Goal: Transaction & Acquisition: Book appointment/travel/reservation

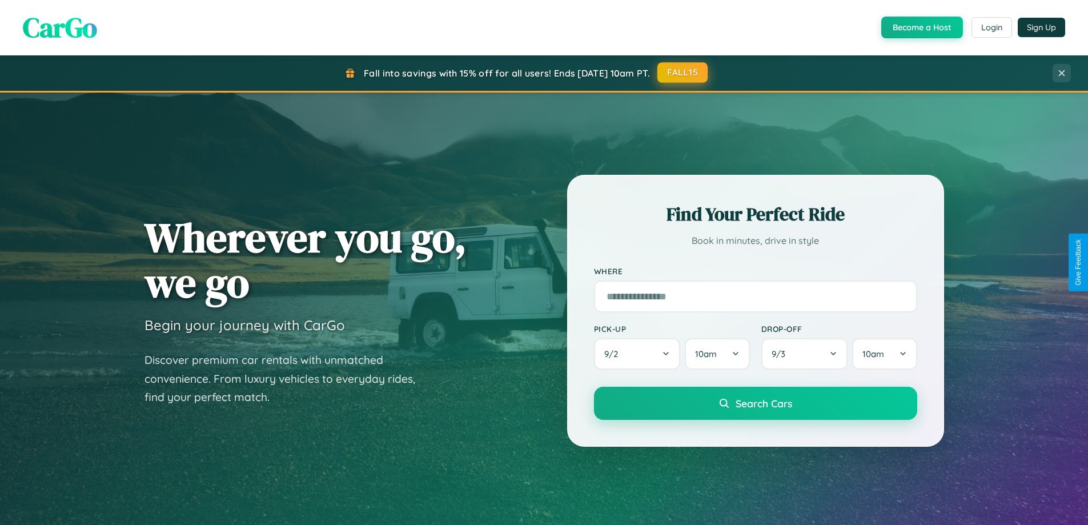
click at [683, 73] on button "FALL15" at bounding box center [682, 72] width 50 height 21
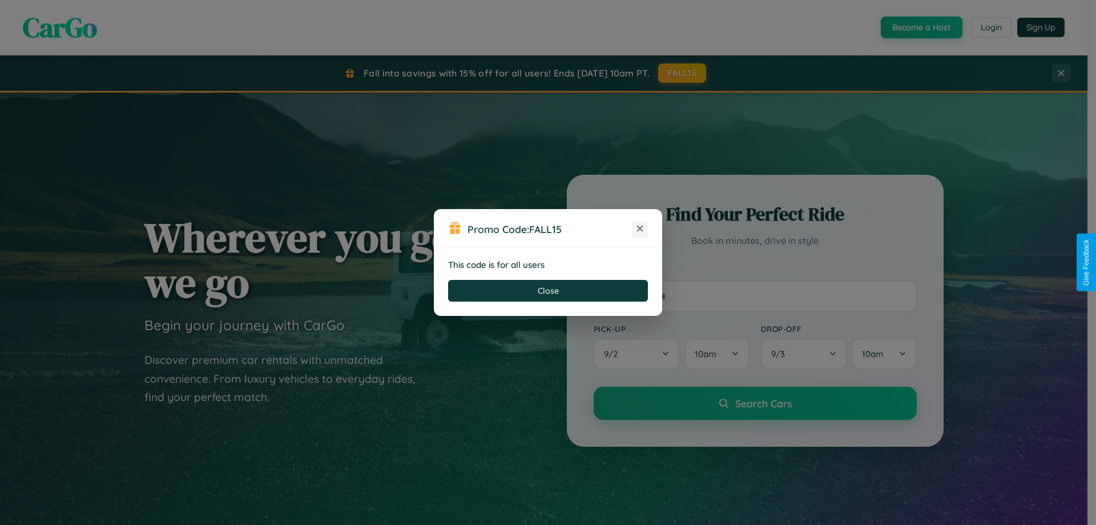
click at [640, 229] on icon at bounding box center [639, 228] width 11 height 11
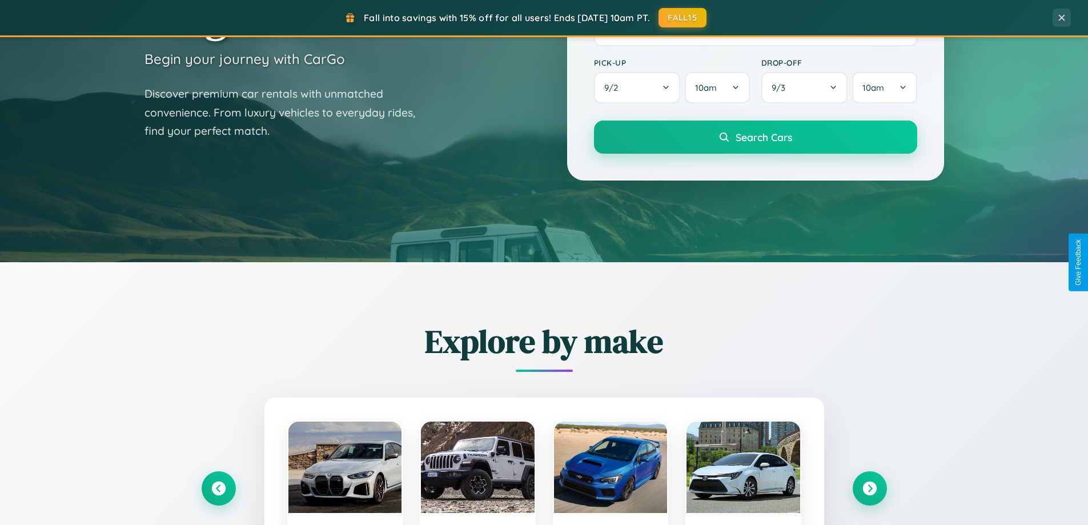
scroll to position [786, 0]
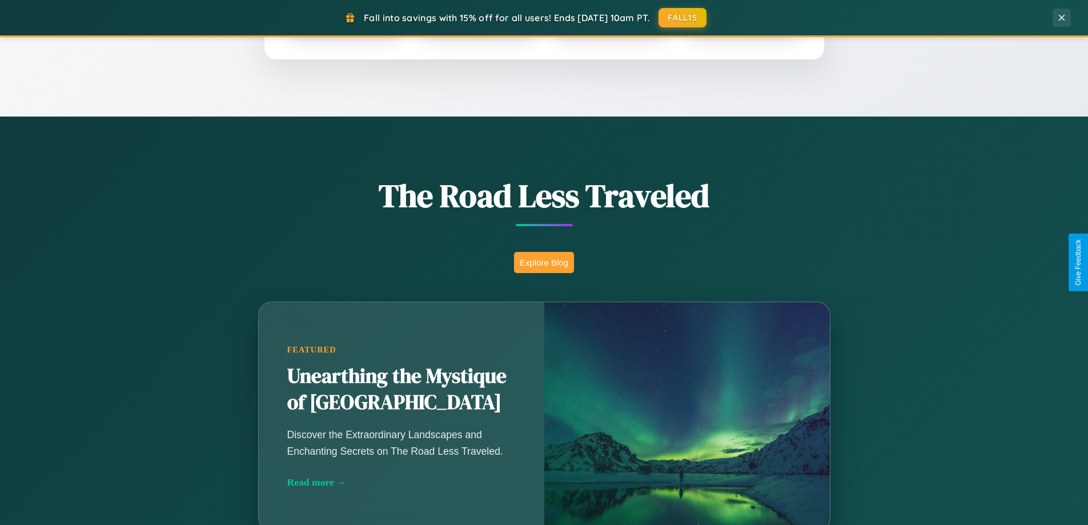
click at [543, 262] on button "Explore Blog" at bounding box center [544, 262] width 60 height 21
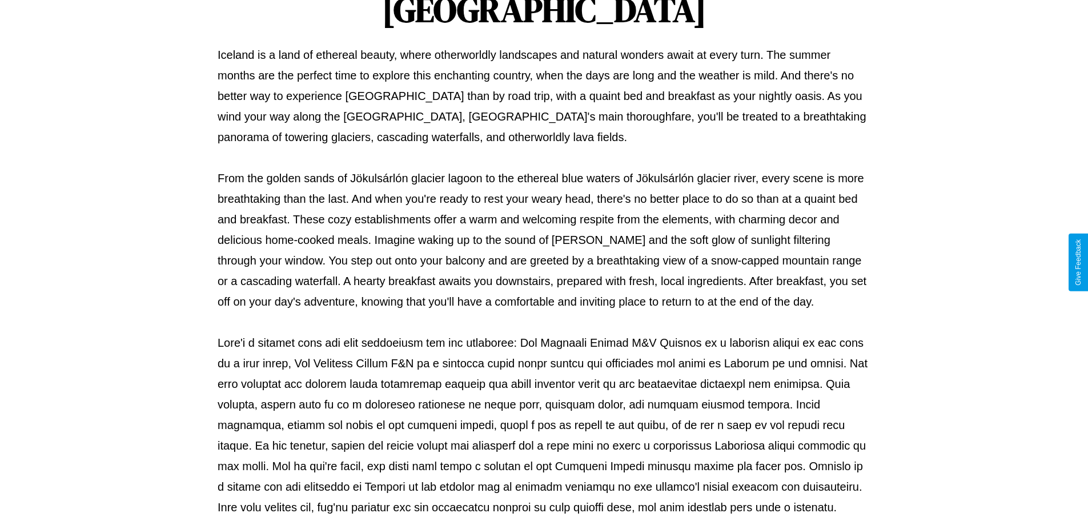
scroll to position [369, 0]
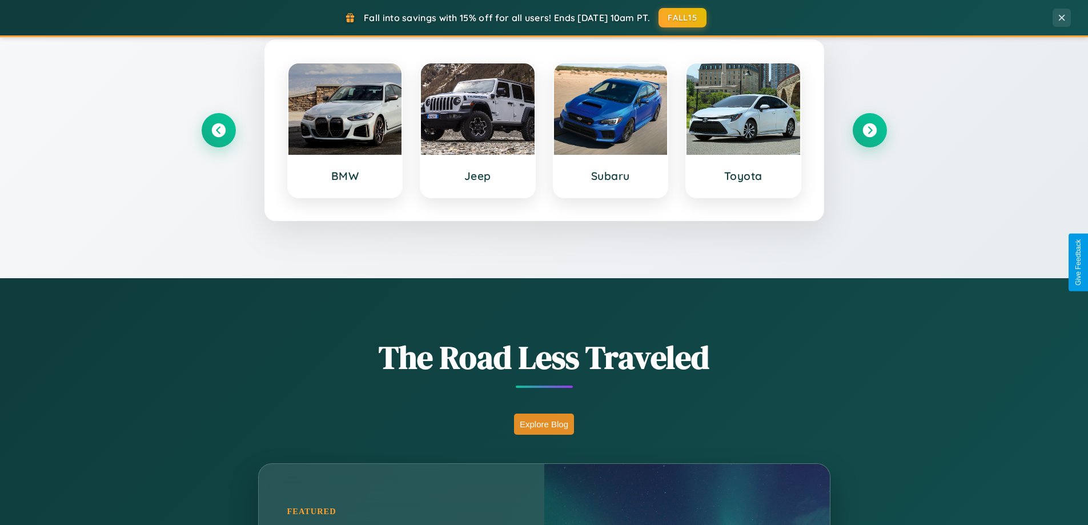
scroll to position [492, 0]
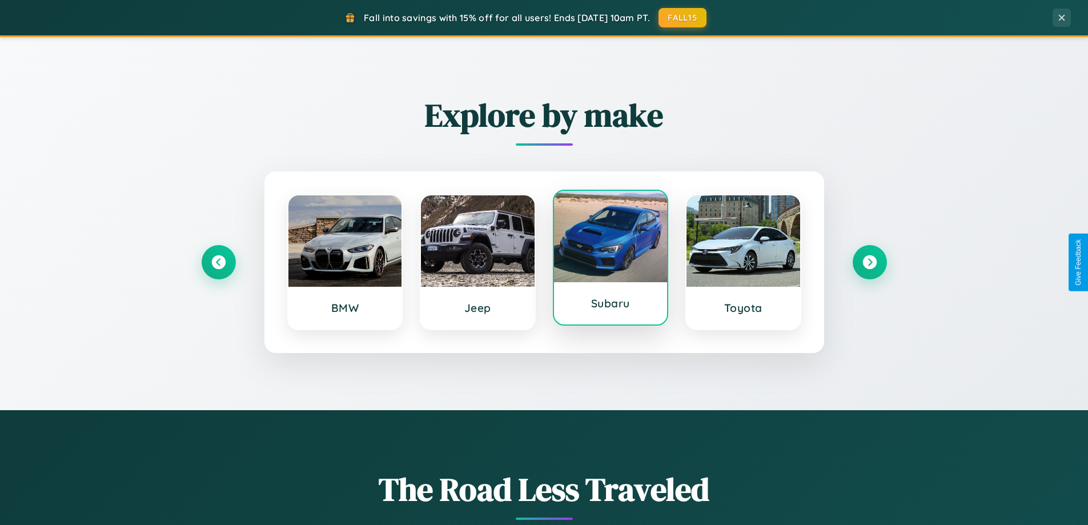
click at [610, 262] on div at bounding box center [611, 236] width 114 height 91
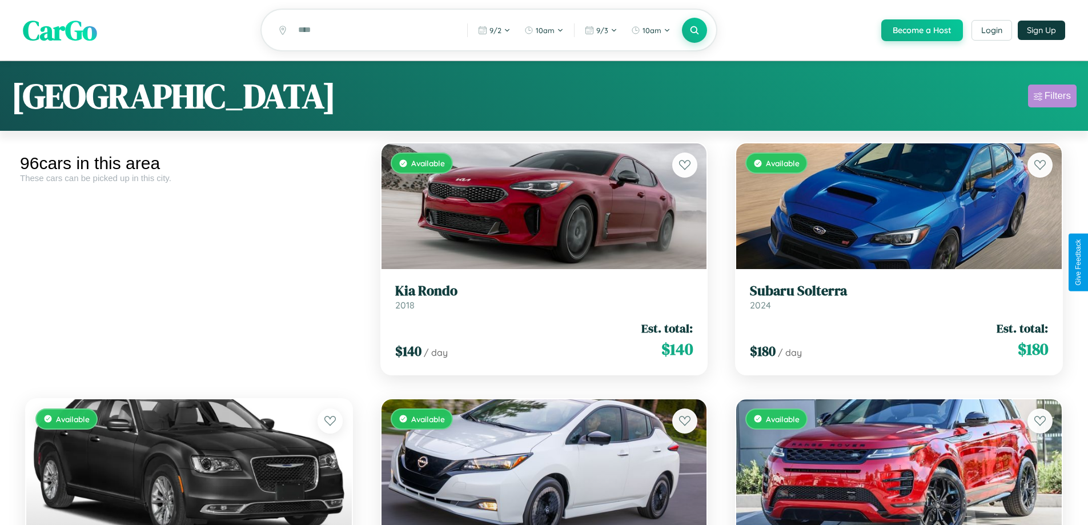
click at [1052, 98] on div "Filters" at bounding box center [1057, 95] width 26 height 11
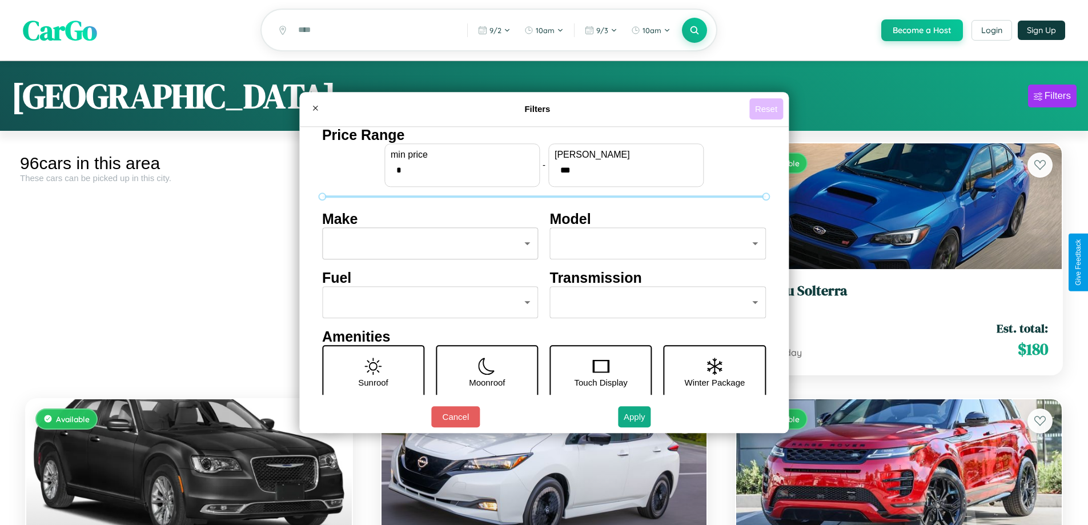
click at [767, 108] on button "Reset" at bounding box center [766, 108] width 34 height 21
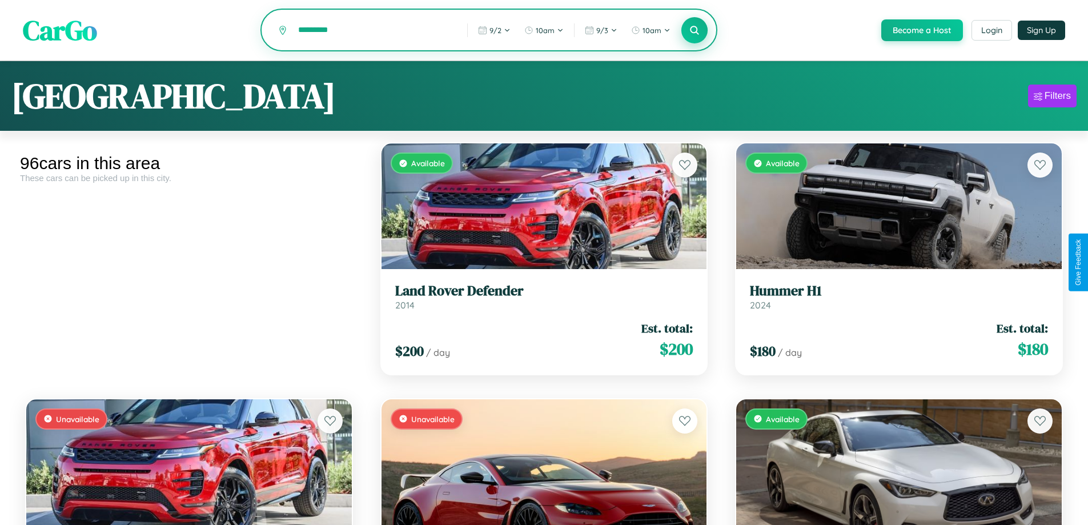
type input "*********"
click at [694, 31] on icon at bounding box center [694, 30] width 11 height 11
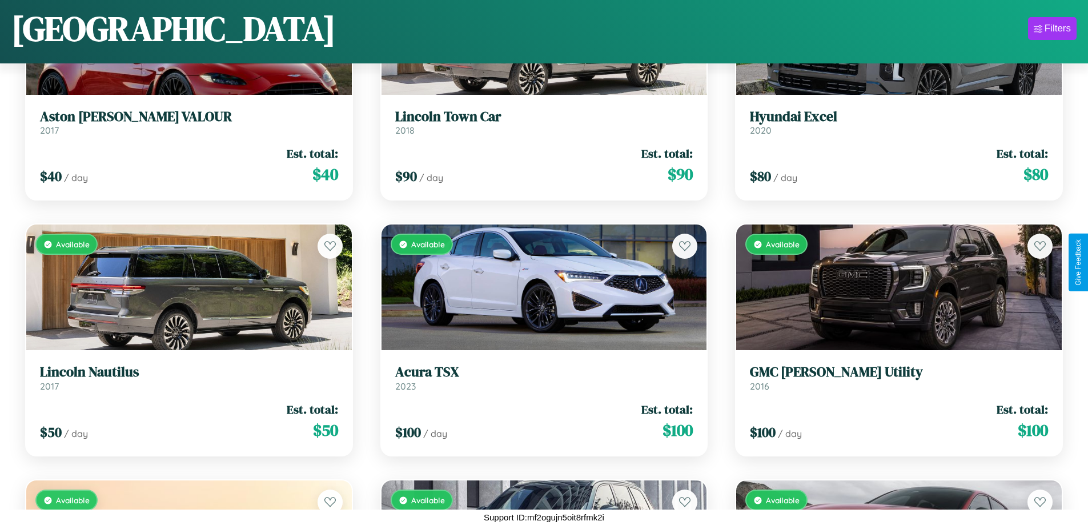
scroll to position [2717, 0]
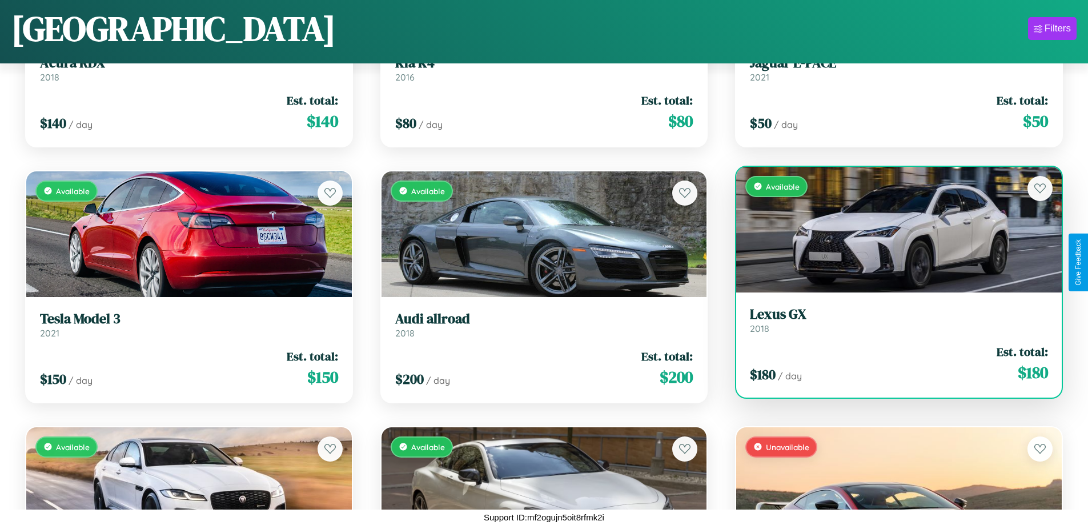
click at [891, 322] on link "Lexus GX 2018" at bounding box center [899, 320] width 298 height 28
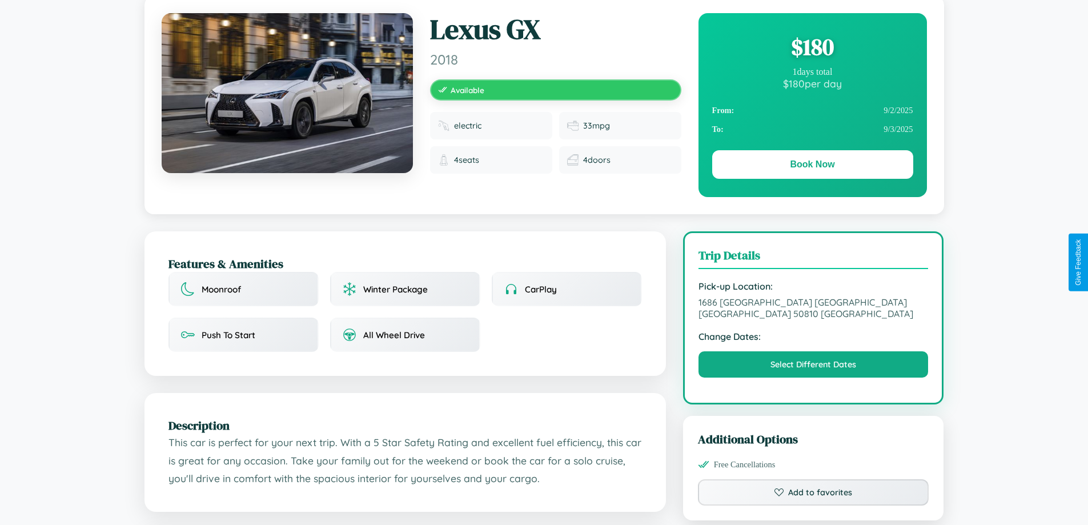
scroll to position [375, 0]
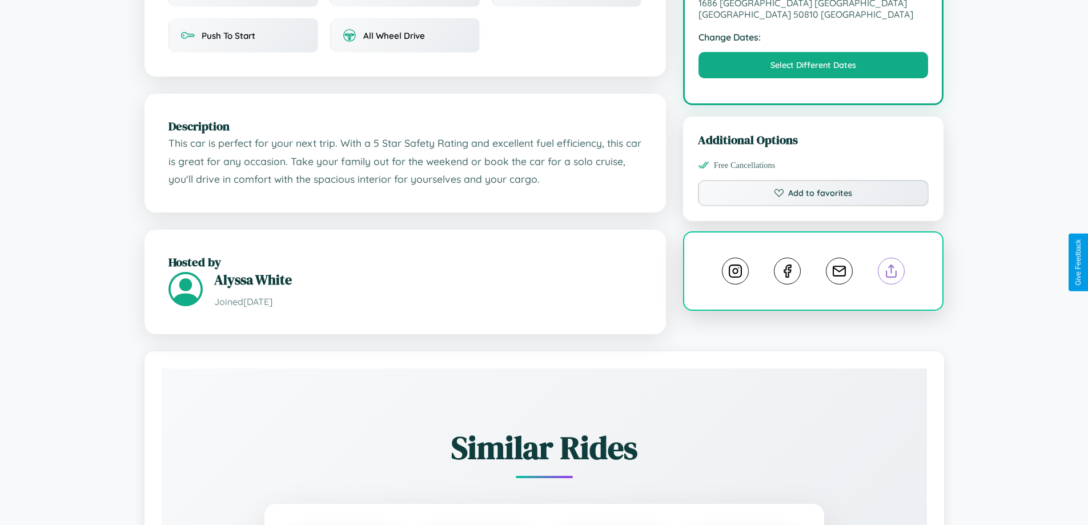
click at [891, 265] on line at bounding box center [891, 269] width 0 height 8
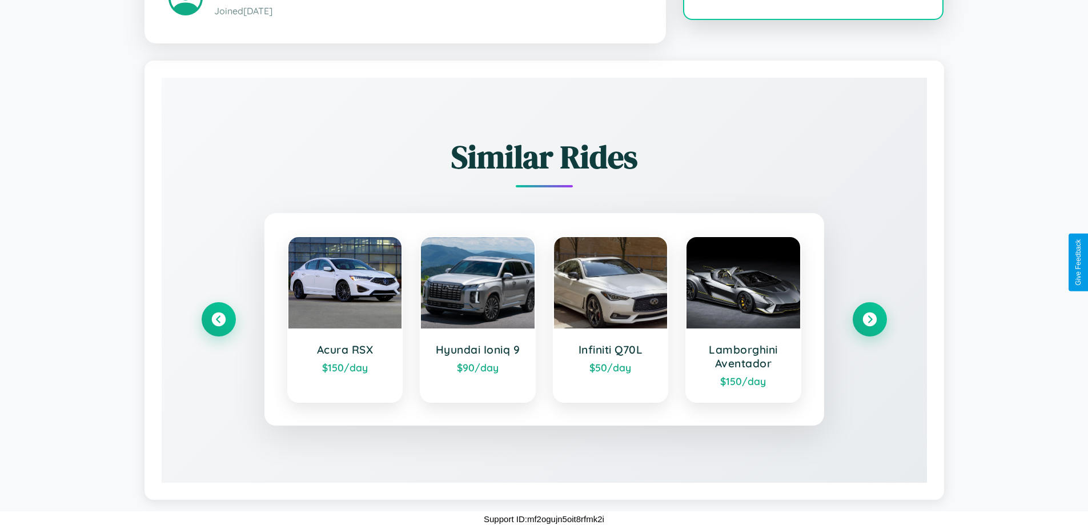
scroll to position [669, 0]
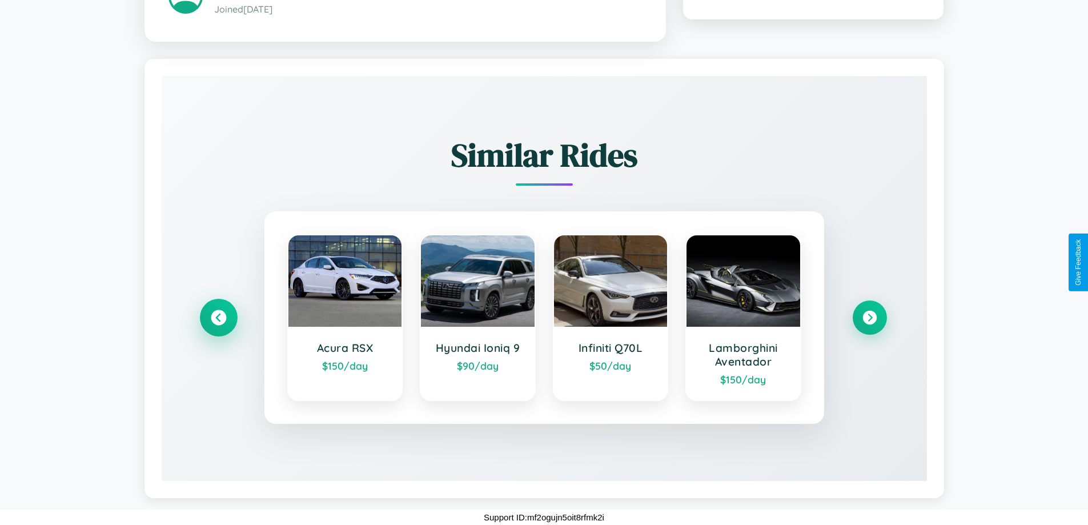
click at [218, 317] on icon at bounding box center [218, 316] width 15 height 15
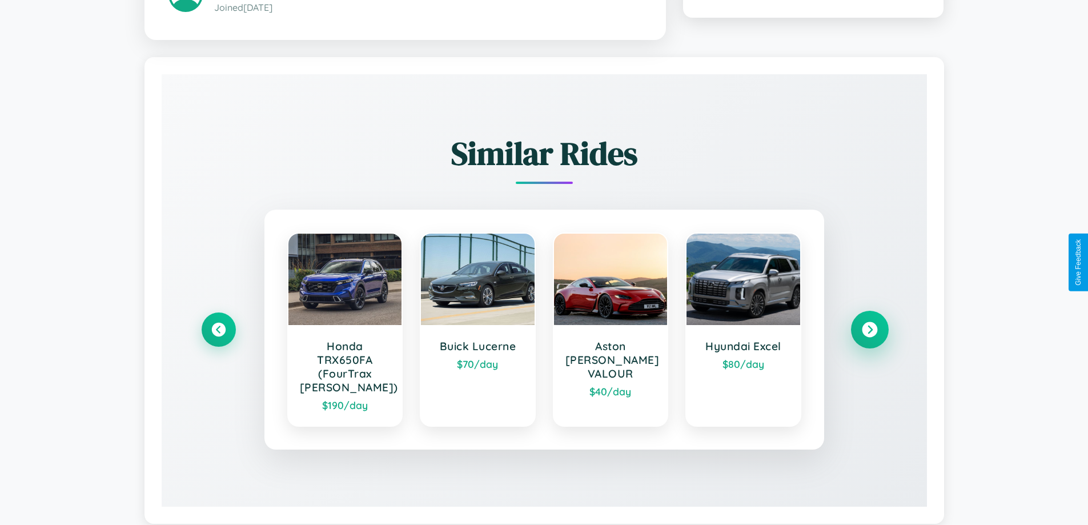
click at [869, 331] on icon at bounding box center [868, 328] width 15 height 15
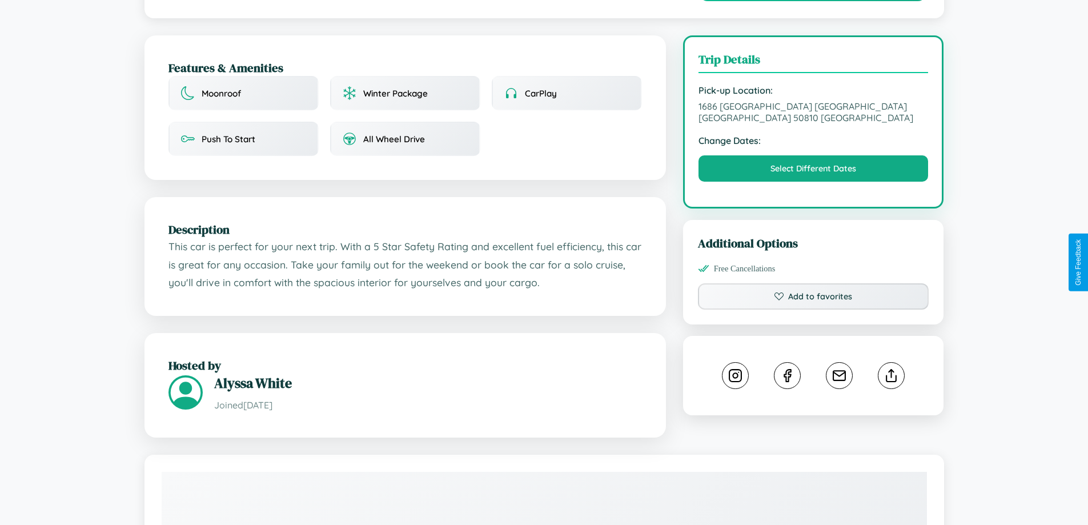
scroll to position [0, 0]
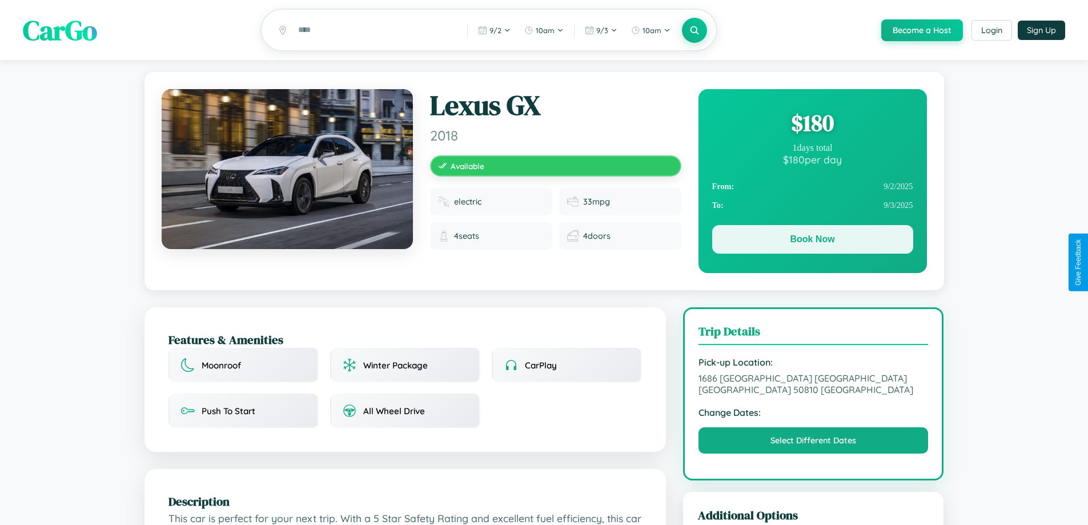
click at [812, 241] on button "Book Now" at bounding box center [812, 239] width 201 height 29
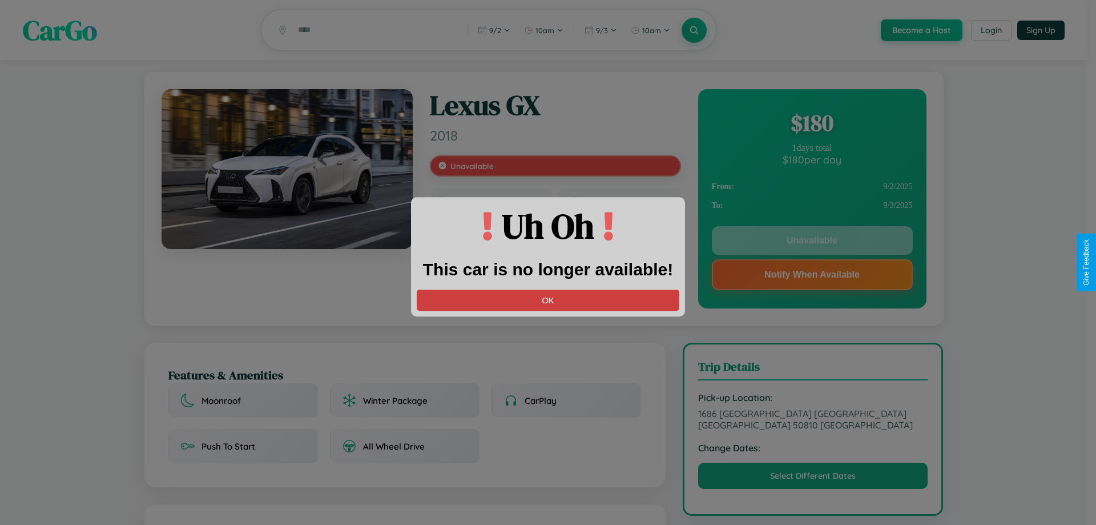
click at [548, 300] on button "OK" at bounding box center [548, 299] width 263 height 21
